Goal: Find specific page/section: Find specific page/section

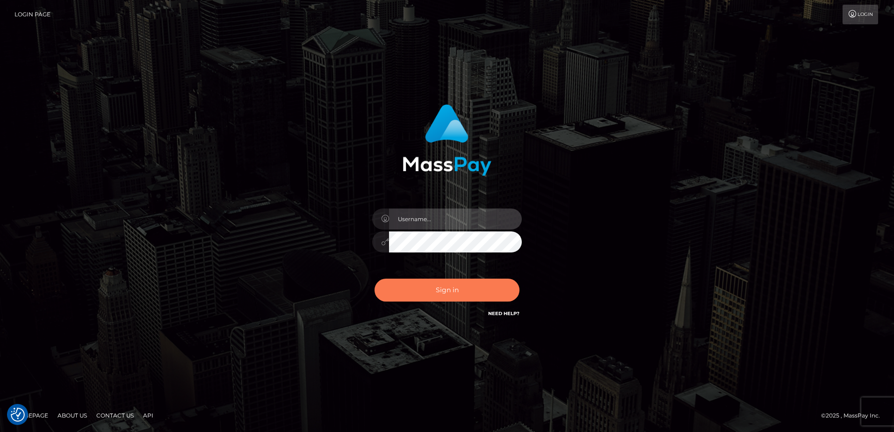
type input "alice.of"
click at [478, 291] on button "Sign in" at bounding box center [447, 290] width 145 height 23
type input "alice.of"
click at [471, 283] on button "Sign in" at bounding box center [447, 290] width 145 height 23
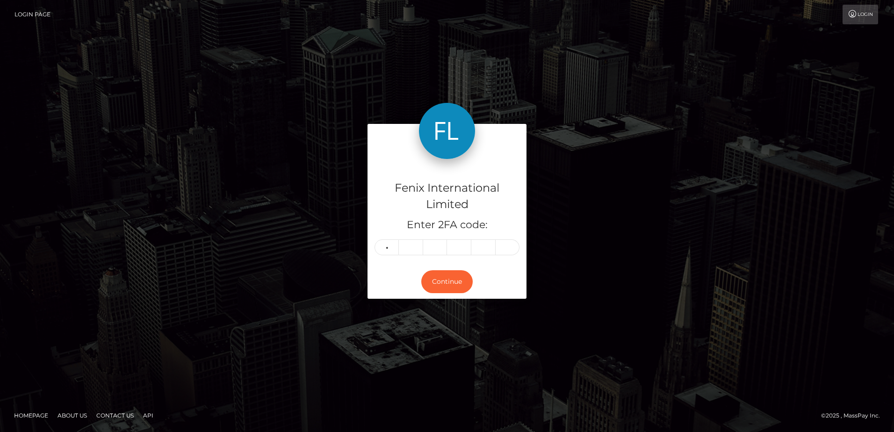
type input "3"
type input "6"
type input "2"
type input "7"
type input "2"
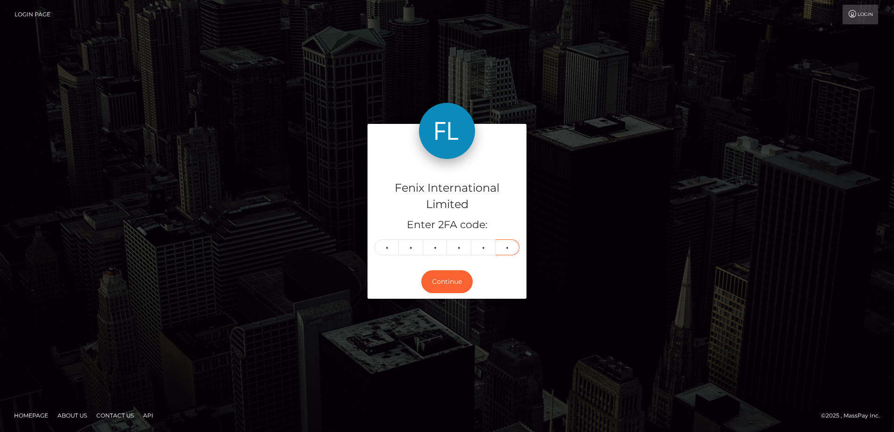
type input "4"
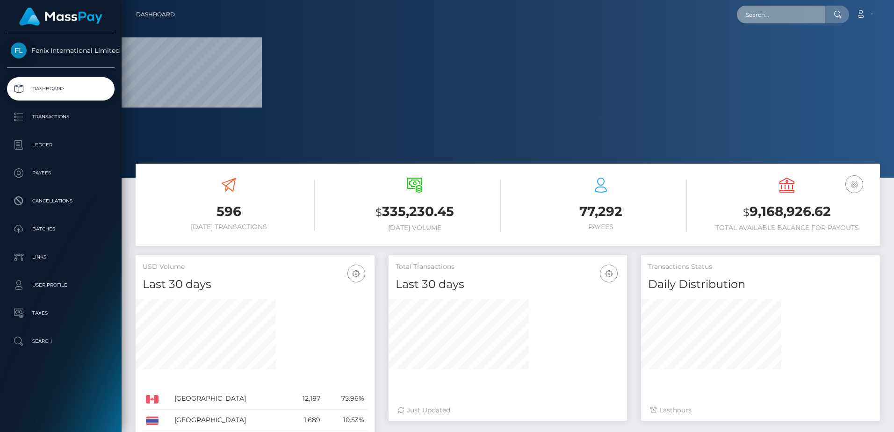
click at [756, 13] on input "text" at bounding box center [781, 15] width 88 height 18
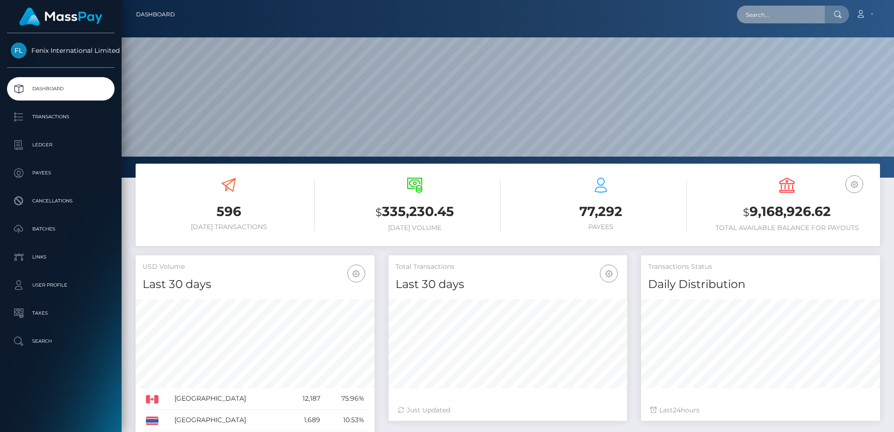
scroll to position [166, 239]
paste input "77265805"
type input "77265805"
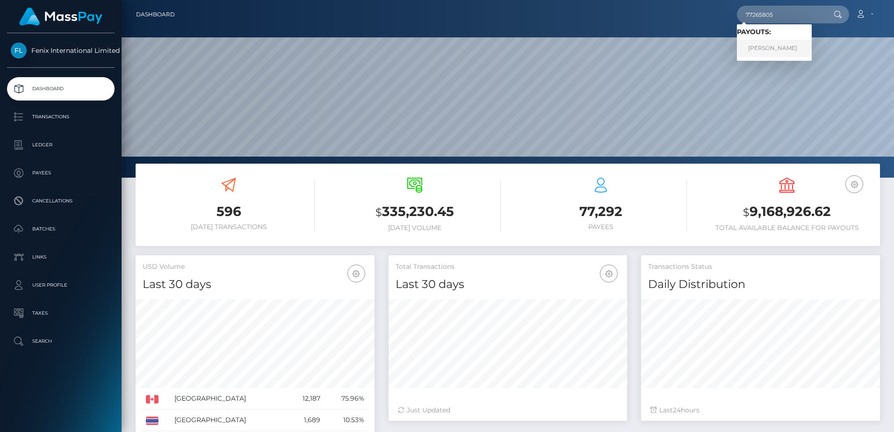
click at [776, 47] on link "Alanna Chrislene CRAWFORD" at bounding box center [774, 48] width 75 height 17
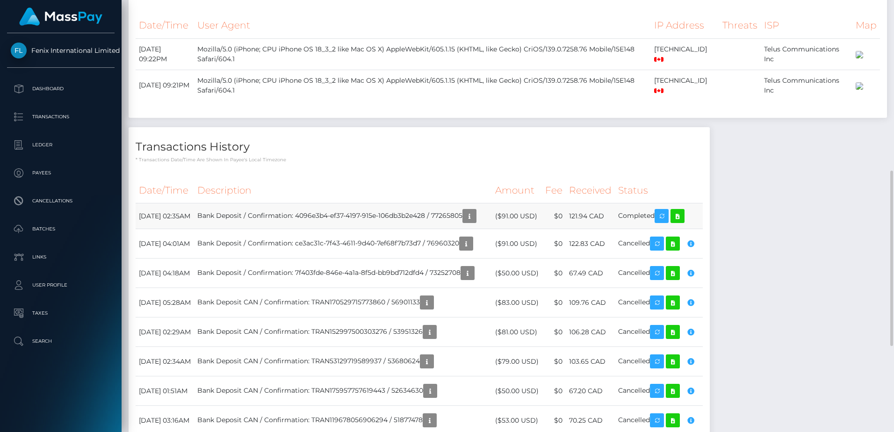
scroll to position [112, 239]
click at [683, 222] on icon at bounding box center [677, 216] width 11 height 12
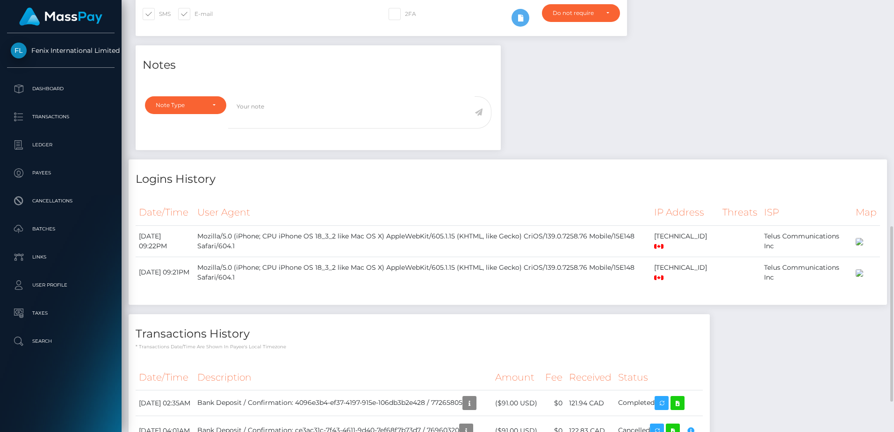
scroll to position [187, 0]
